Goal: Information Seeking & Learning: Learn about a topic

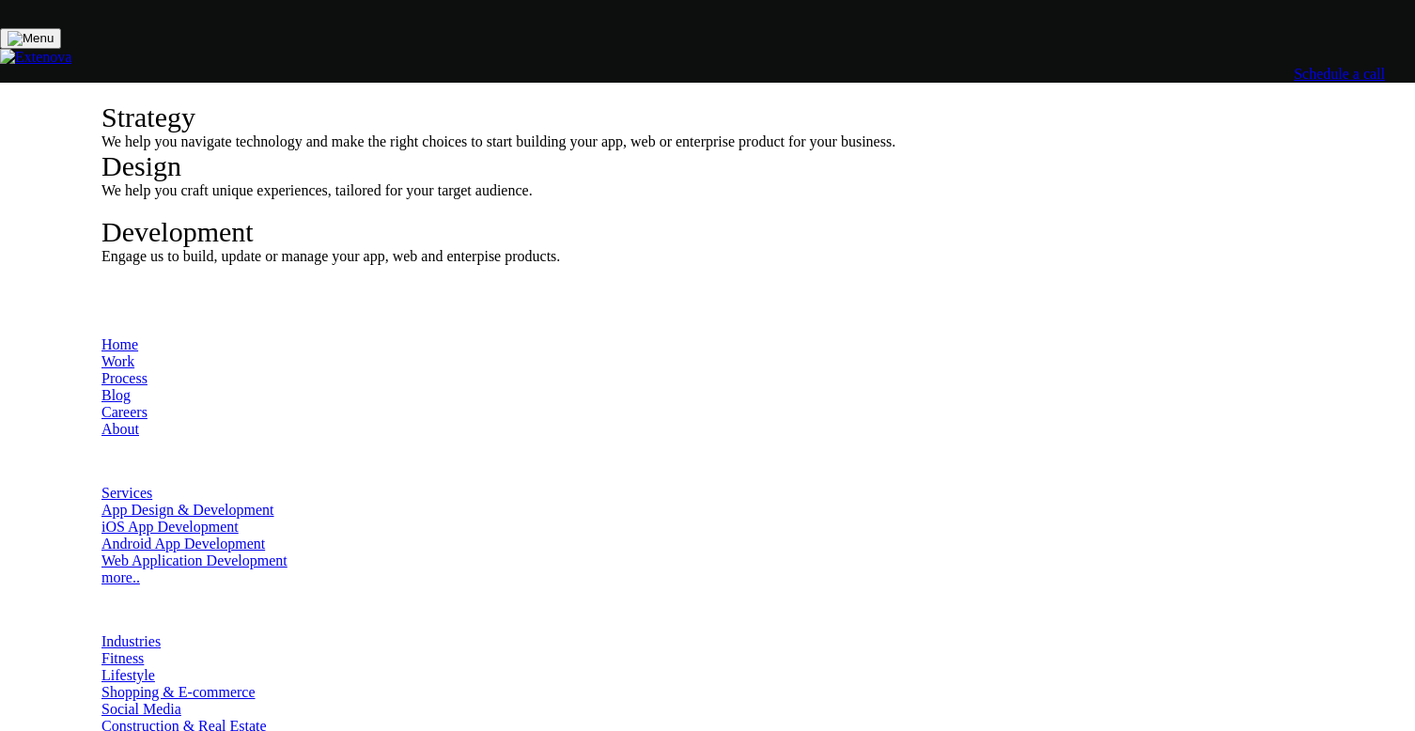
click at [1294, 66] on link "Schedule a call" at bounding box center [1339, 74] width 91 height 16
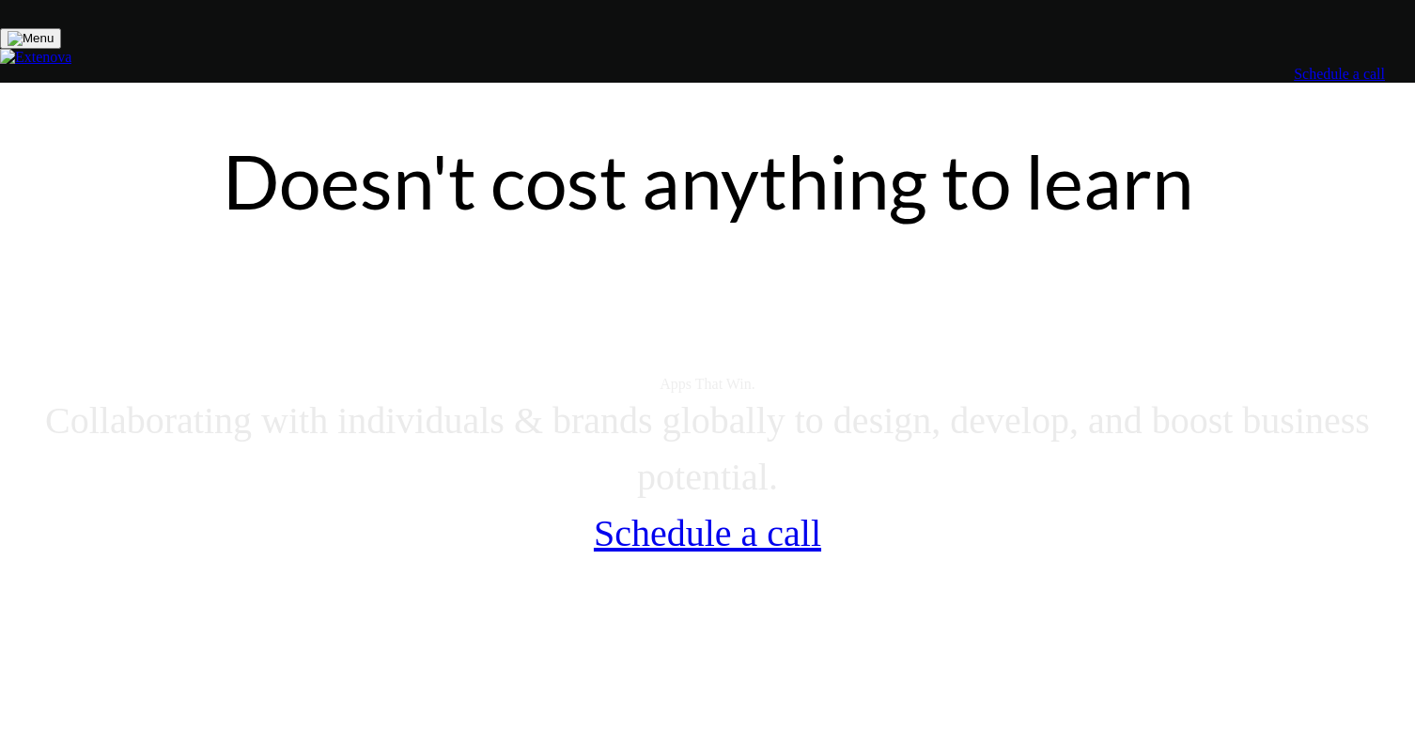
scroll to position [2057, 0]
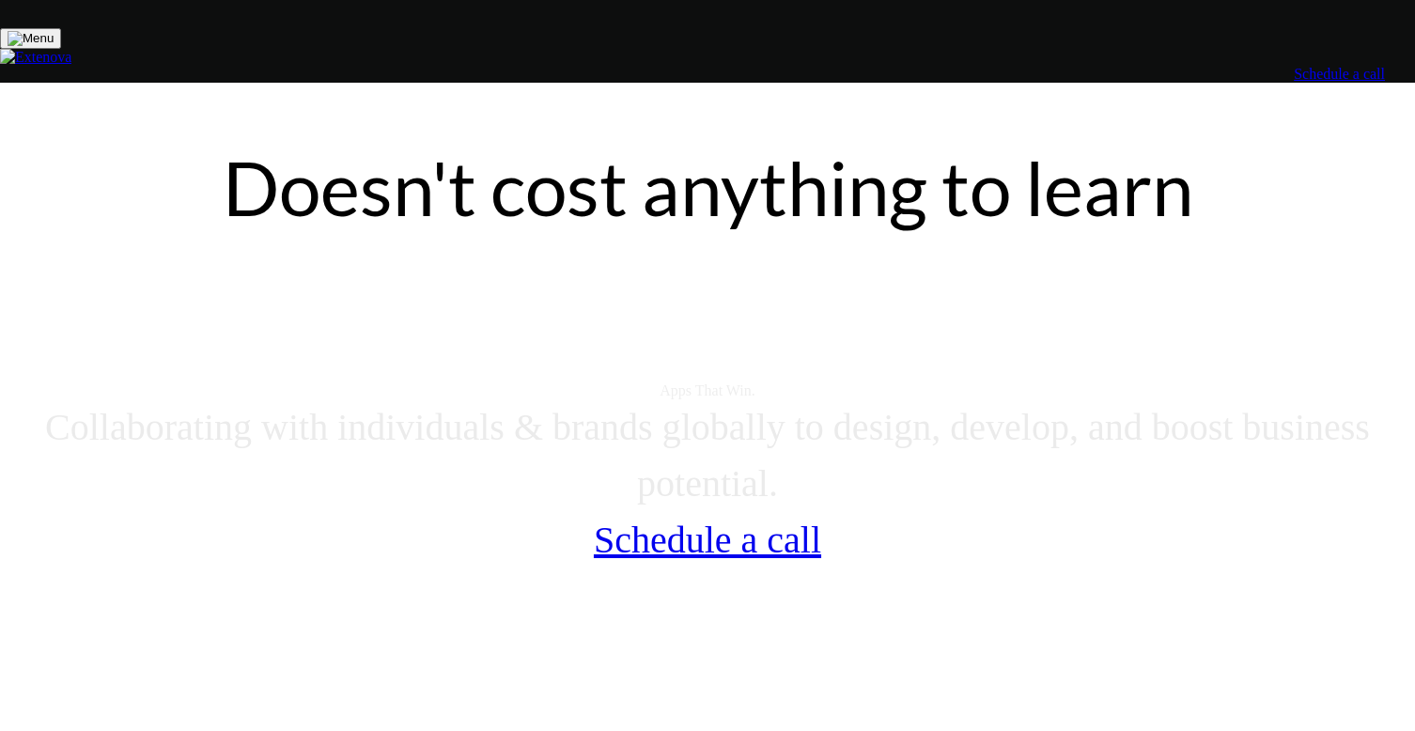
click at [1294, 66] on link "Schedule a call" at bounding box center [1339, 74] width 91 height 16
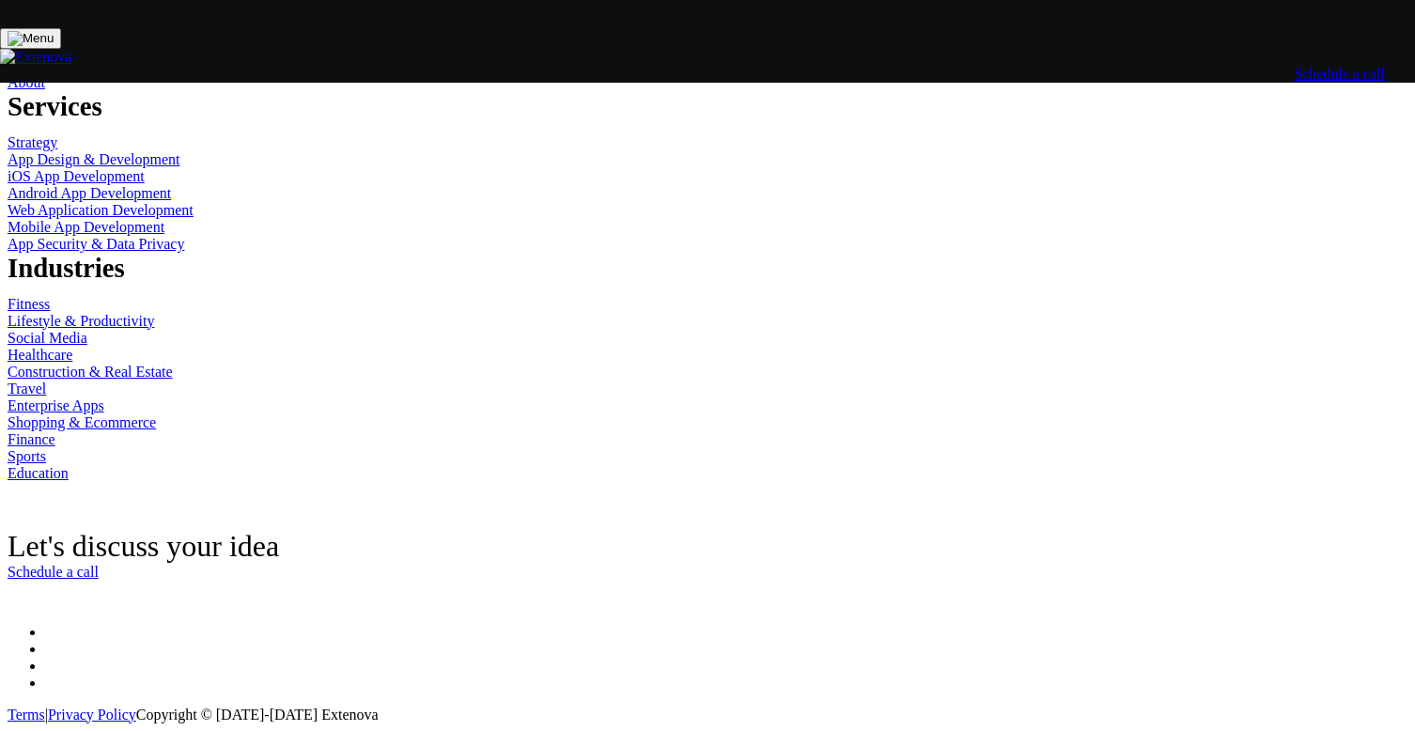
scroll to position [14803, 0]
click at [1294, 66] on link "Schedule a call" at bounding box center [1339, 74] width 91 height 16
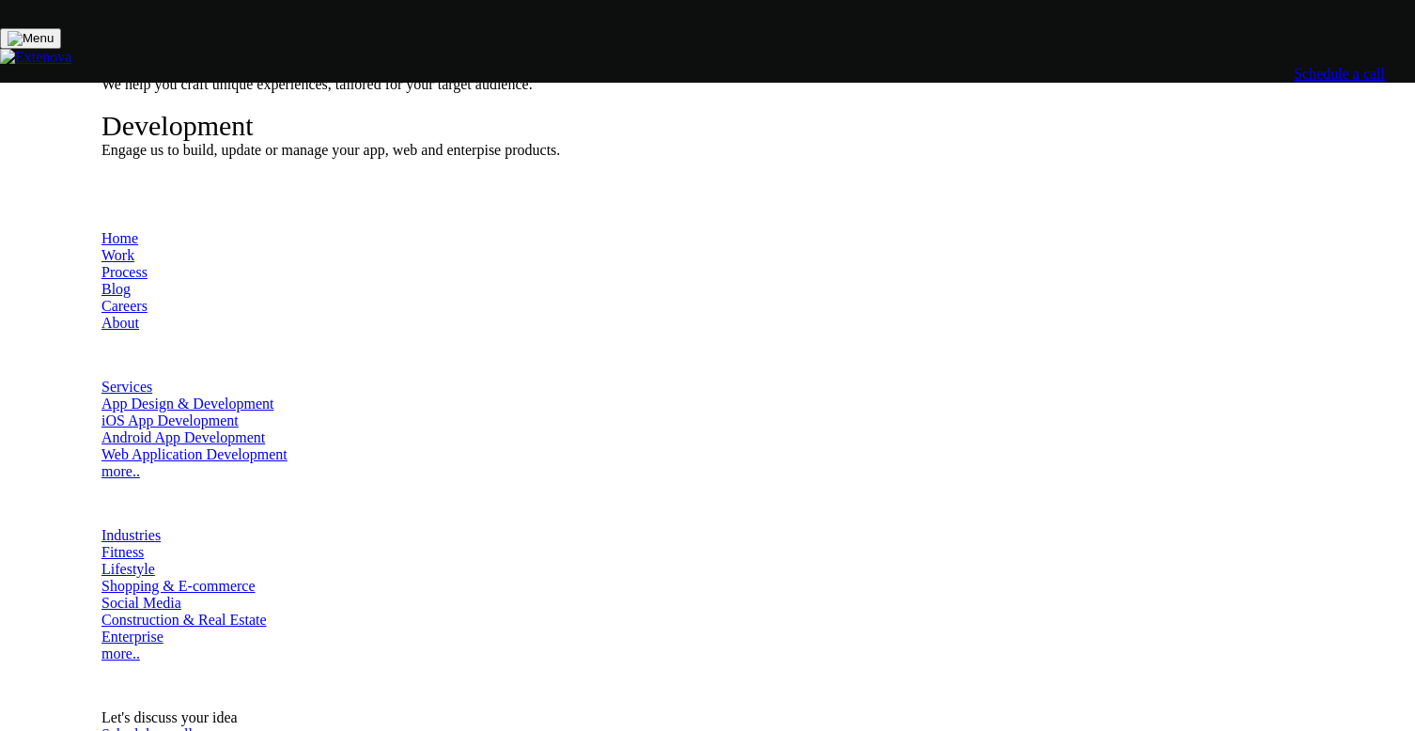
scroll to position [128, 0]
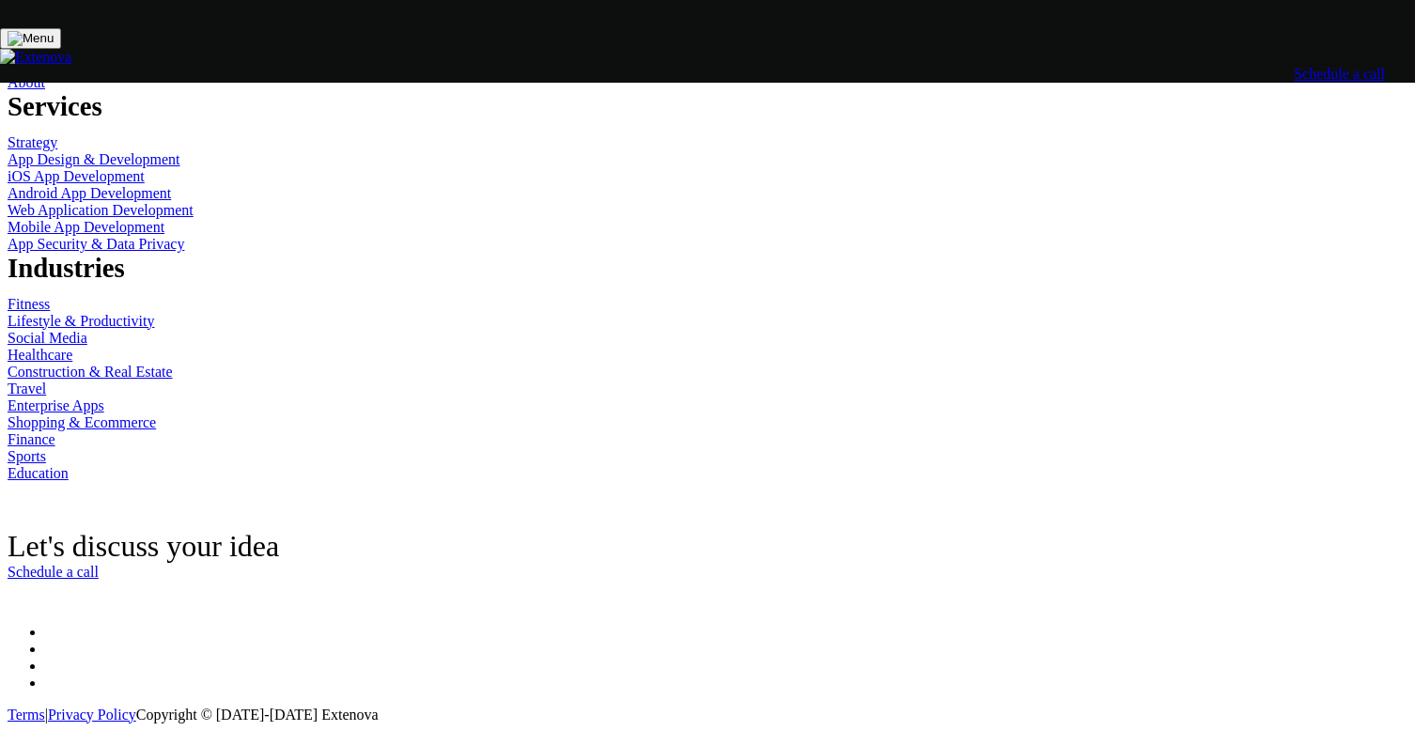
scroll to position [14851, 0]
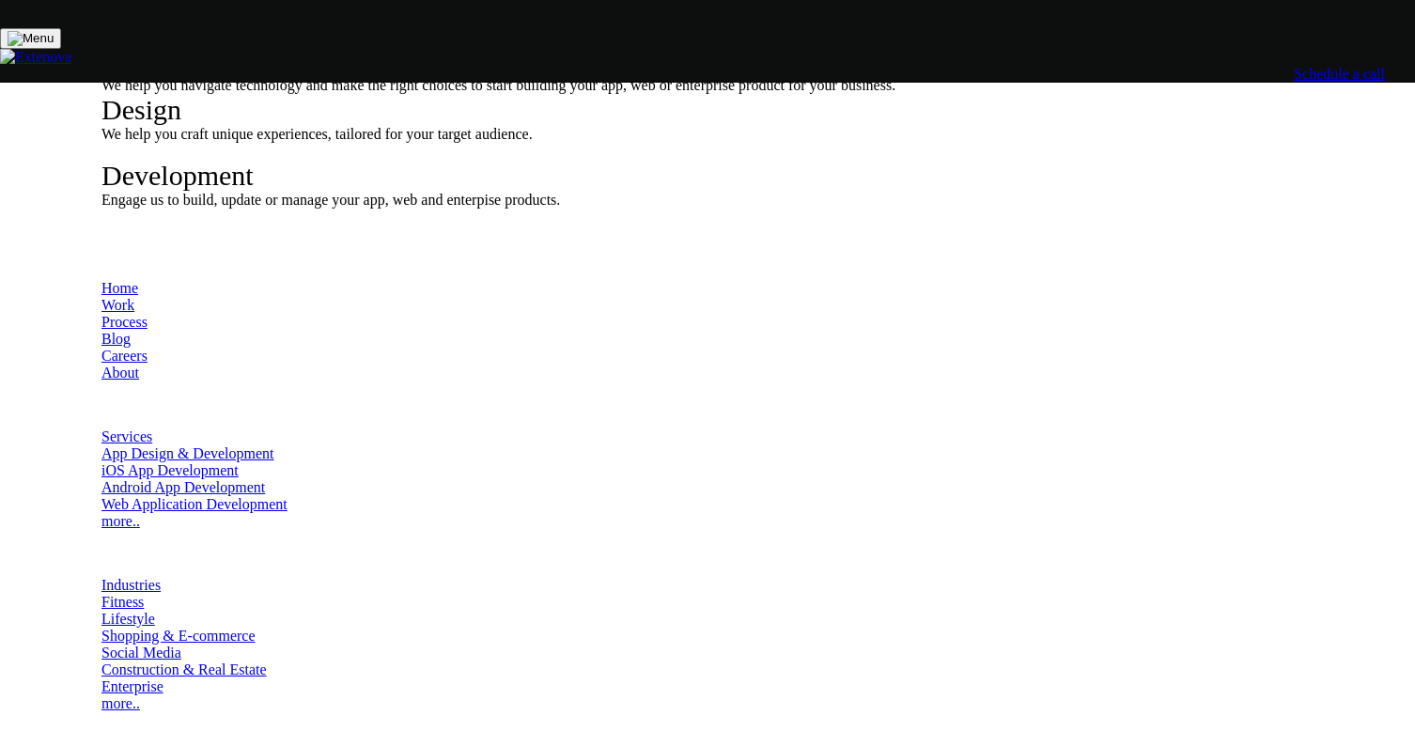
scroll to position [61, 0]
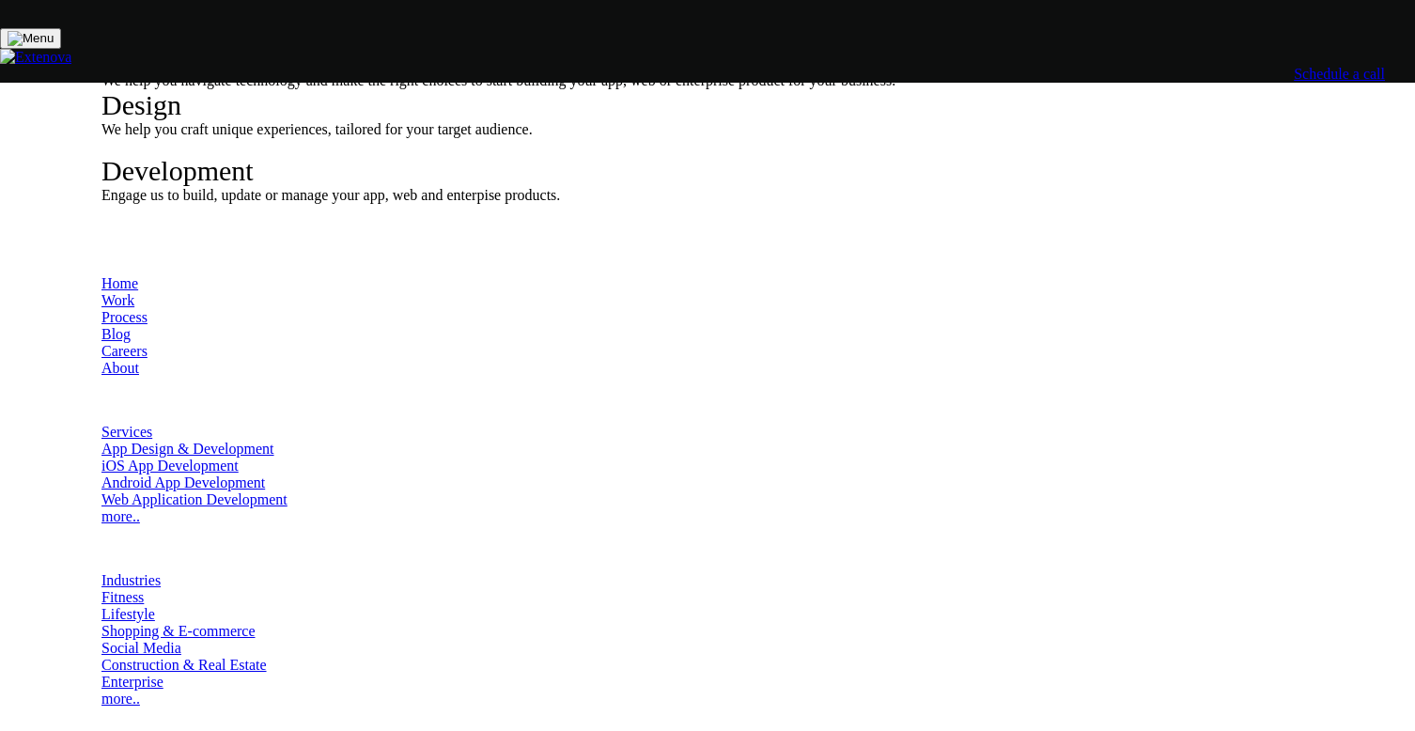
drag, startPoint x: 624, startPoint y: 642, endPoint x: 905, endPoint y: 643, distance: 280.9
drag, startPoint x: 871, startPoint y: 646, endPoint x: 623, endPoint y: 649, distance: 248.1
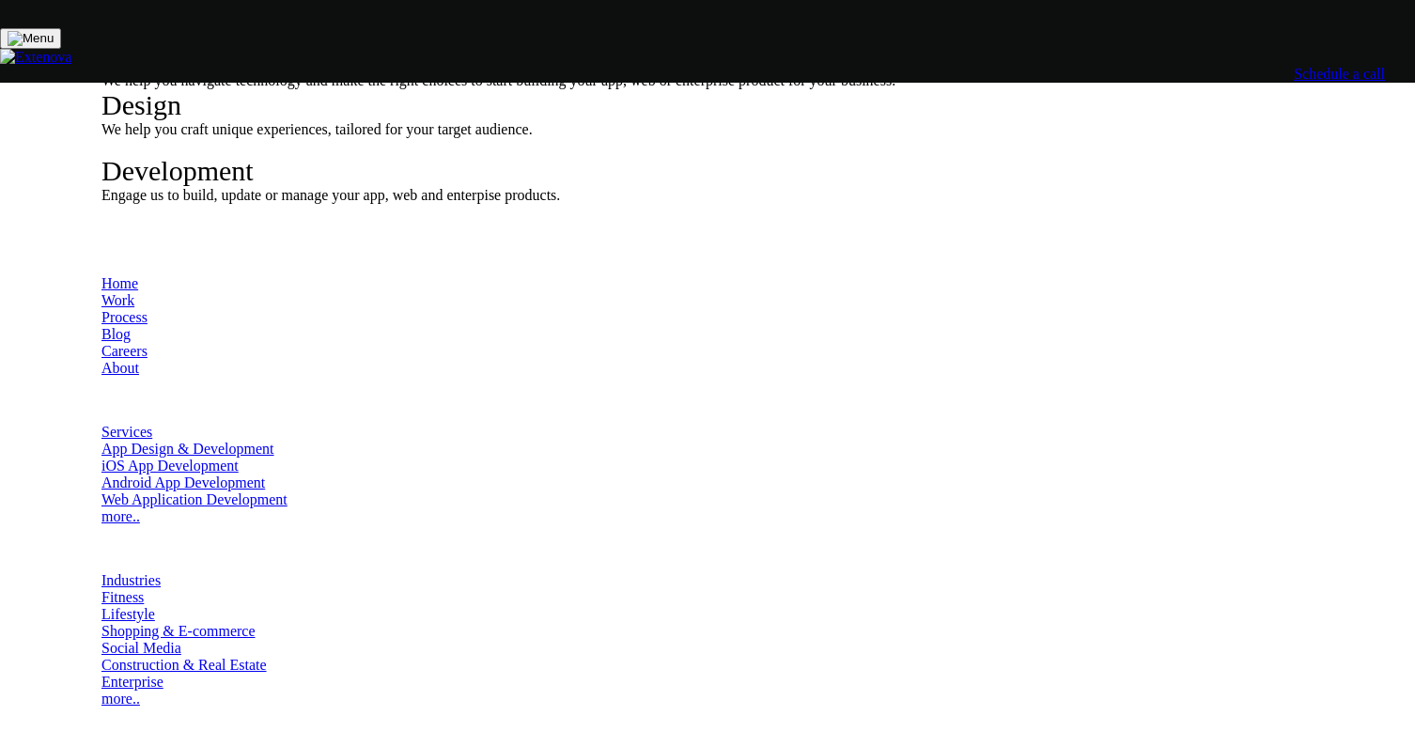
drag, startPoint x: 623, startPoint y: 649, endPoint x: 801, endPoint y: 649, distance: 177.6
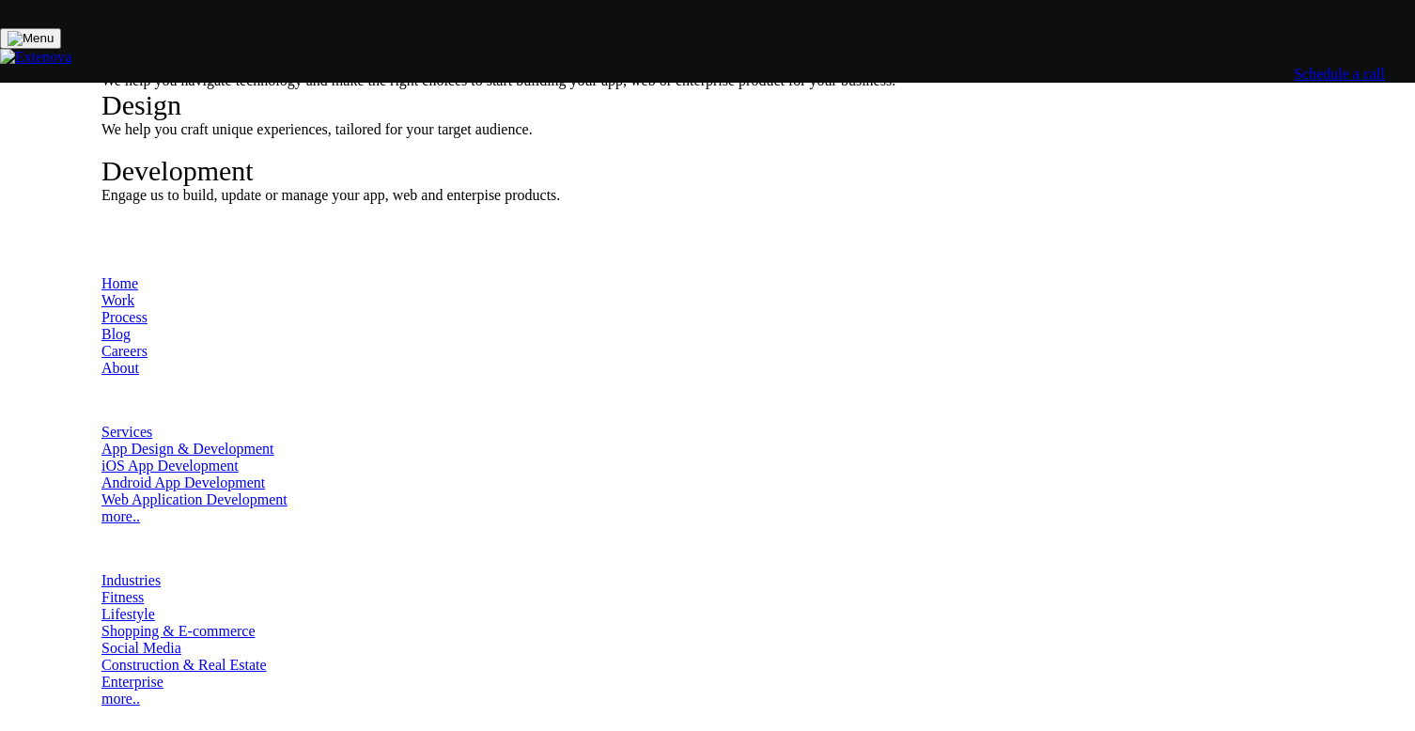
drag, startPoint x: 801, startPoint y: 649, endPoint x: 595, endPoint y: 655, distance: 205.8
drag, startPoint x: 871, startPoint y: 642, endPoint x: 199, endPoint y: 163, distance: 824.7
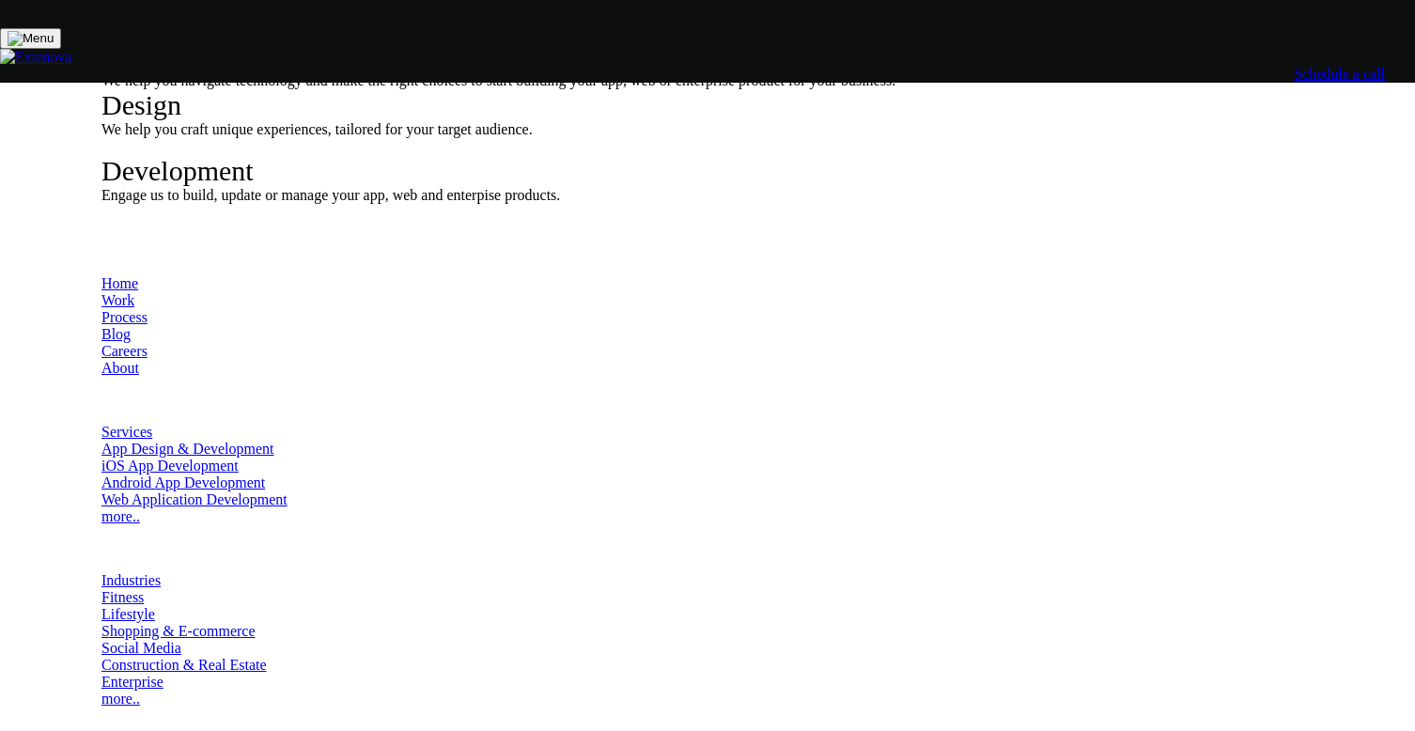
copy body "No generic solutions. No wasted money. No confusion. No over-engineering. No fr…"
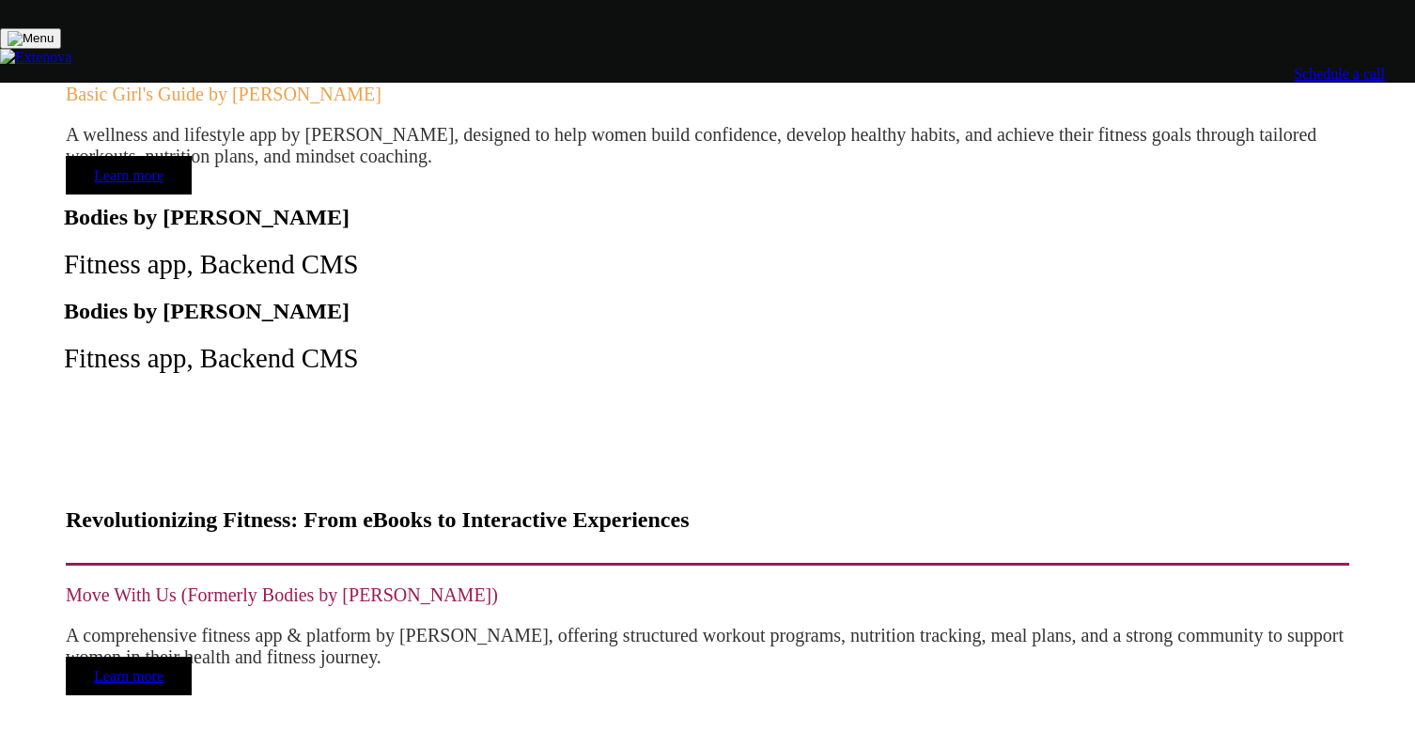
scroll to position [6058, 0]
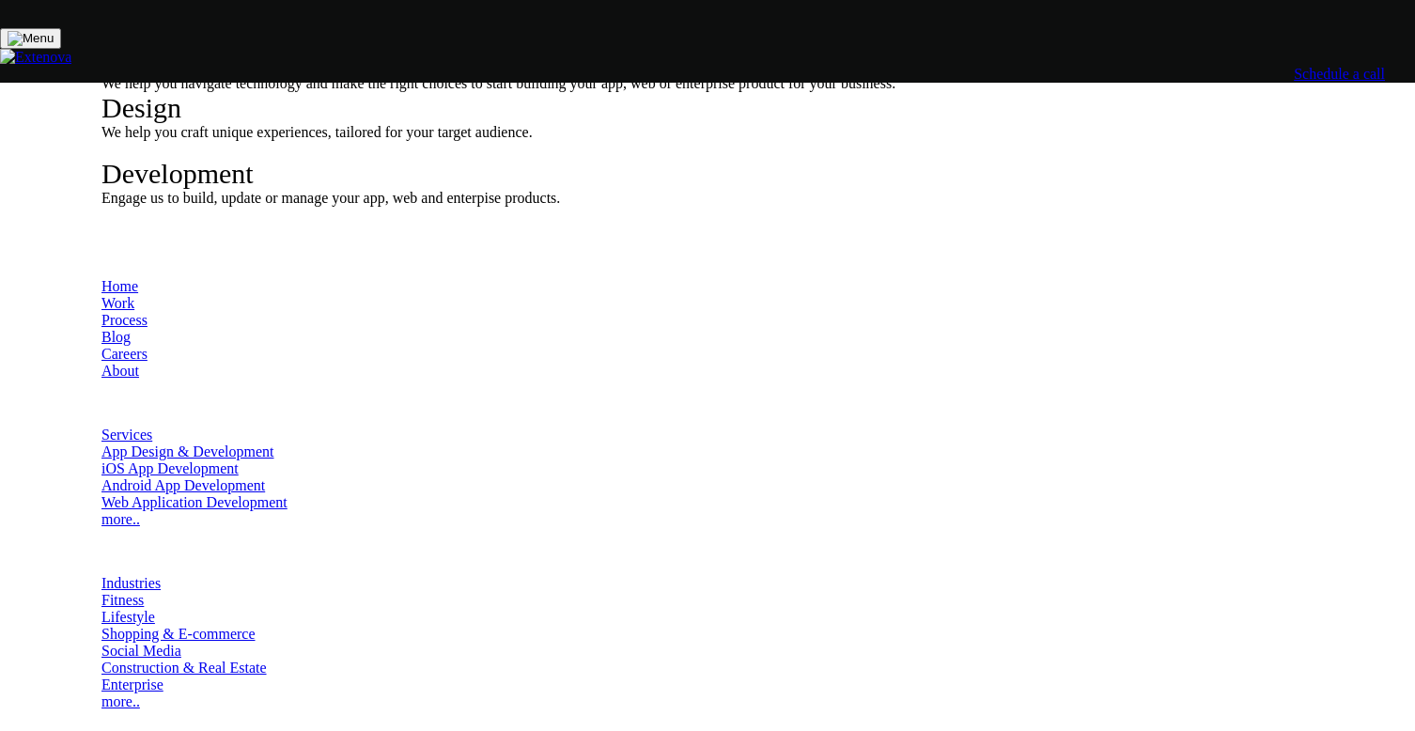
scroll to position [61, 0]
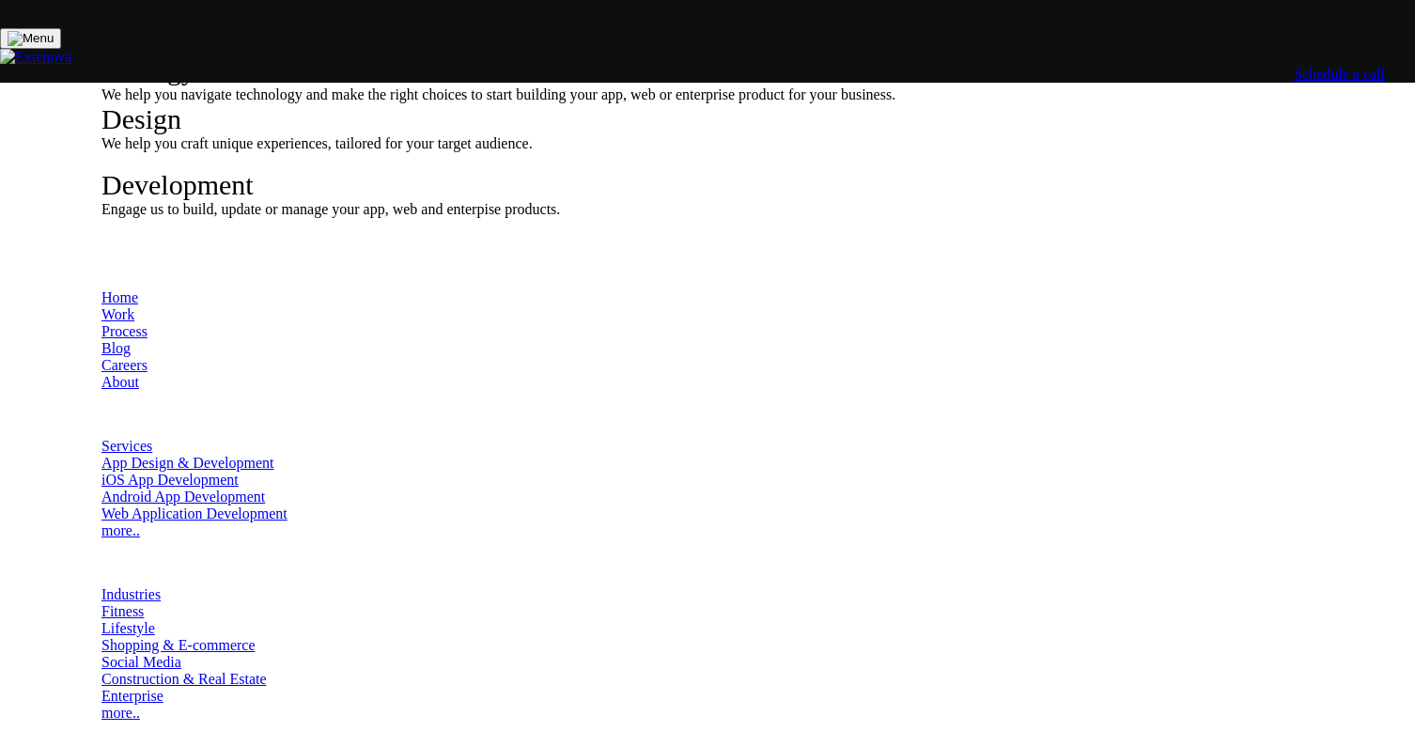
scroll to position [46, 0]
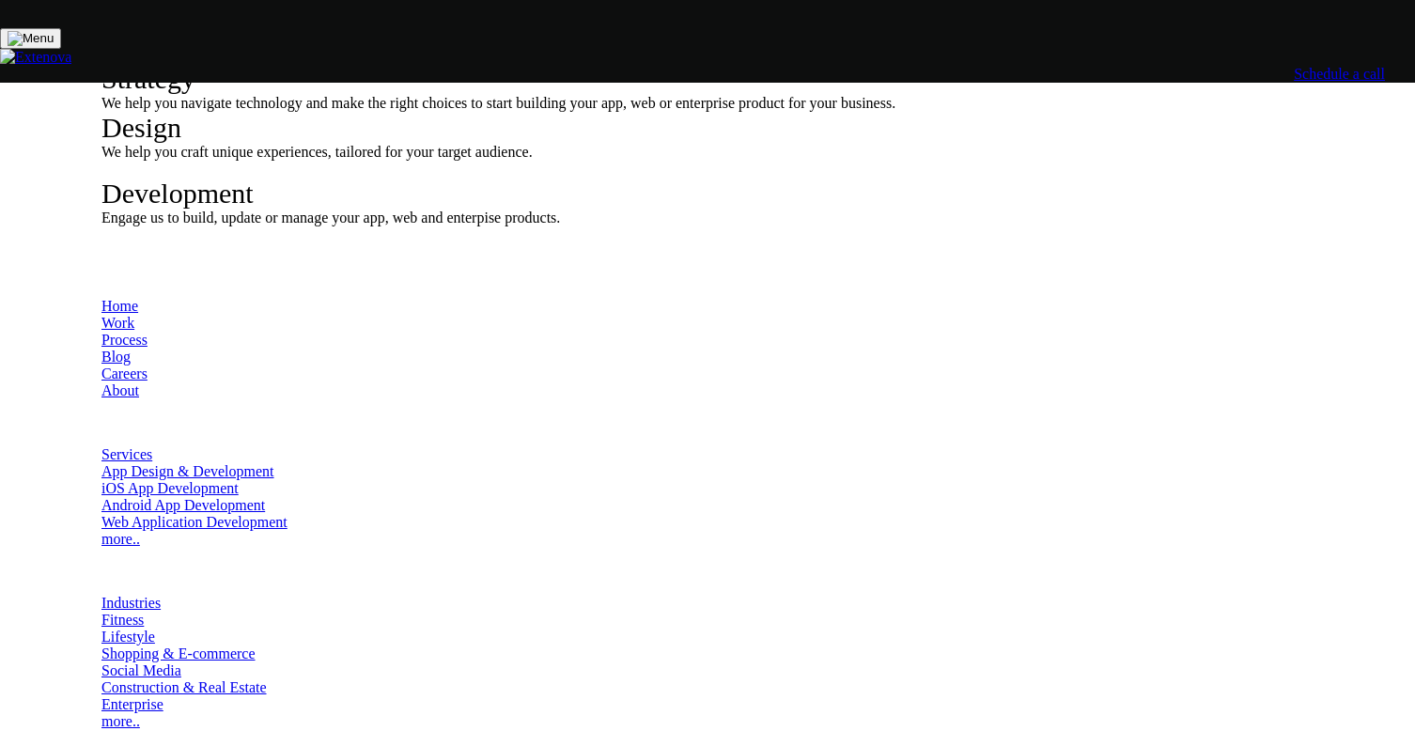
scroll to position [33, 0]
